Goal: Task Accomplishment & Management: Manage account settings

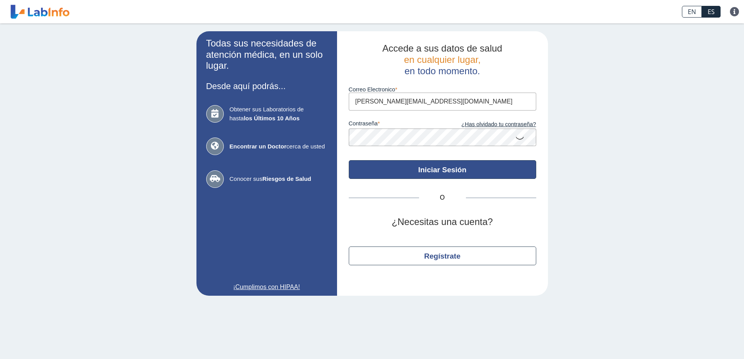
type input "[PERSON_NAME][EMAIL_ADDRESS][DOMAIN_NAME]"
click at [461, 169] on button "Iniciar Sesión" at bounding box center [443, 169] width 188 height 19
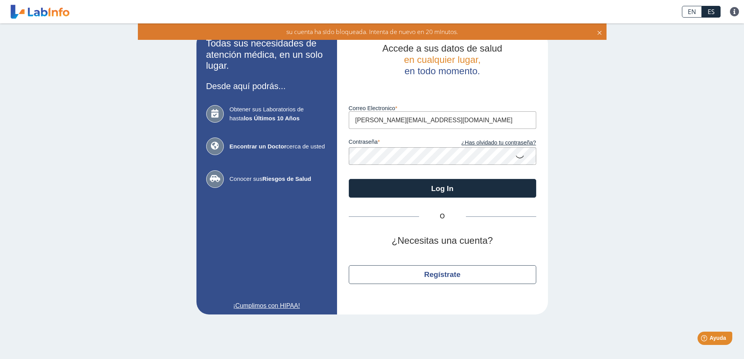
click at [516, 159] on icon at bounding box center [519, 156] width 9 height 15
click at [291, 163] on app-login "Todas sus necesidades de atención médica, en un solo lugar. Desde aquí podrás..…" at bounding box center [373, 172] width 352 height 283
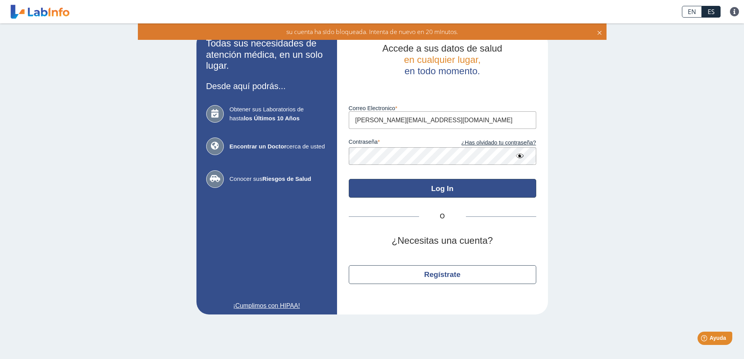
click at [370, 190] on button "Log In" at bounding box center [443, 188] width 188 height 19
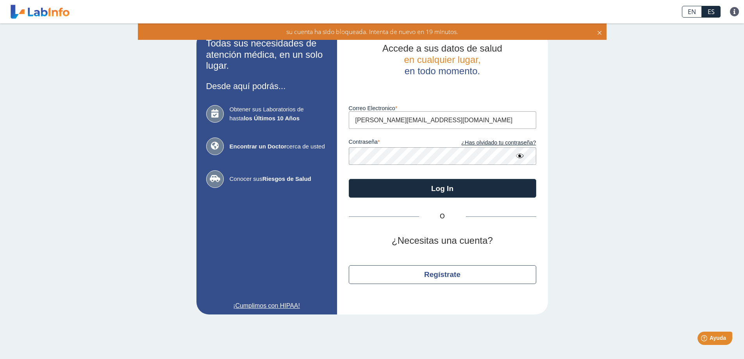
click at [644, 163] on div "Todas sus necesidades de atención médica, en un solo lugar. Desde aquí podrás..…" at bounding box center [372, 172] width 744 height 299
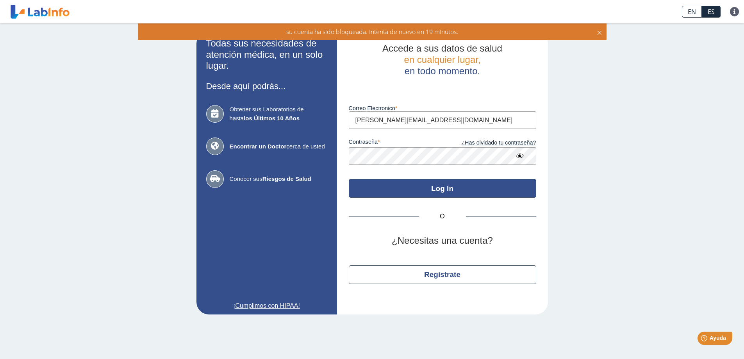
click at [440, 190] on button "Log In" at bounding box center [443, 188] width 188 height 19
click at [447, 187] on button "Log In" at bounding box center [443, 188] width 188 height 19
click at [457, 189] on button "Log In" at bounding box center [443, 188] width 188 height 19
click at [441, 187] on button "Log In" at bounding box center [443, 188] width 188 height 19
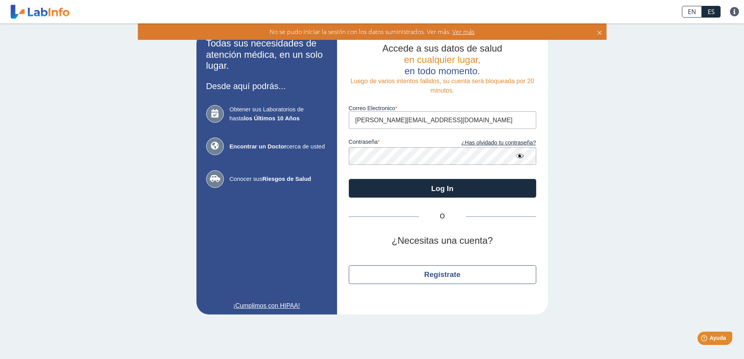
click at [524, 237] on h2 "¿Necesitas una cuenta?" at bounding box center [443, 240] width 188 height 11
click at [505, 143] on link "¿Has olvidado tu contraseña?" at bounding box center [490, 143] width 94 height 9
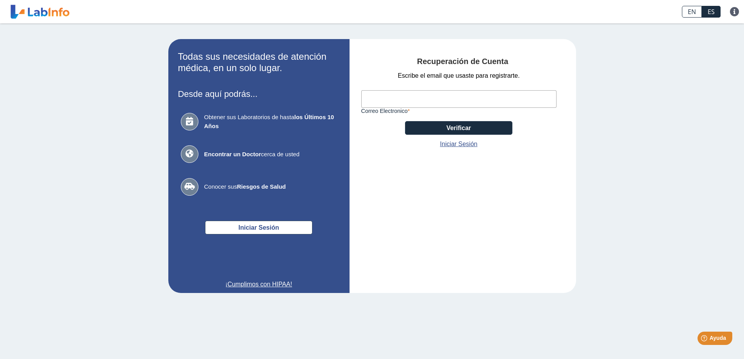
click at [452, 97] on input "Correo Electronico" at bounding box center [458, 99] width 195 height 18
type input "[PERSON_NAME][EMAIL_ADDRESS][DOMAIN_NAME]"
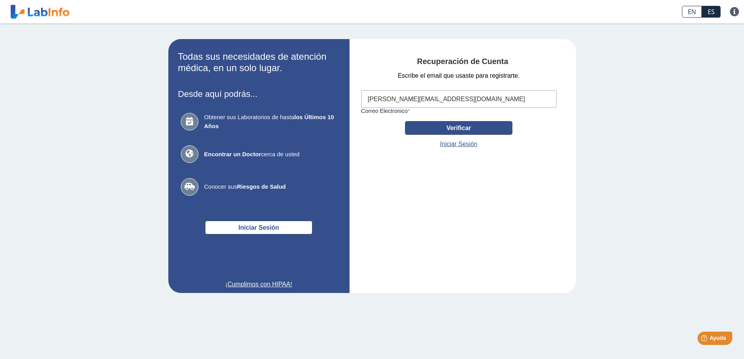
click at [463, 128] on button "Verificar" at bounding box center [458, 128] width 107 height 14
